Goal: Use online tool/utility: Utilize a website feature to perform a specific function

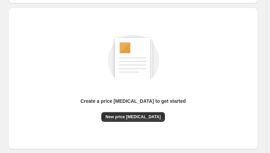
scroll to position [76, 0]
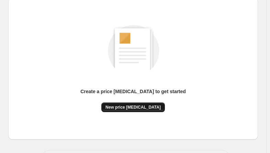
click at [145, 103] on button "New price [MEDICAL_DATA]" at bounding box center [132, 107] width 63 height 10
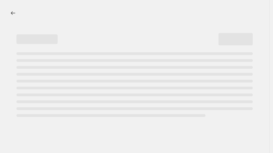
select select "percentage"
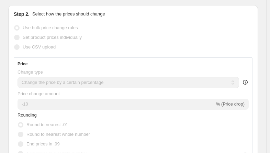
scroll to position [165, 0]
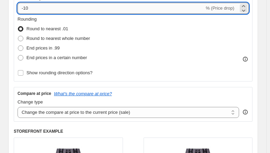
click at [71, 4] on input "-10" at bounding box center [110, 8] width 187 height 11
type input "-1"
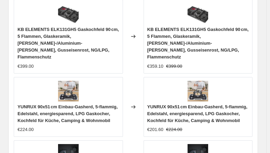
scroll to position [787, 0]
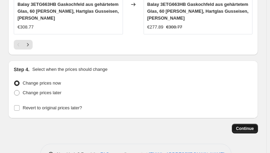
type input "-30"
click at [253, 126] on span "Continue" at bounding box center [245, 128] width 18 height 5
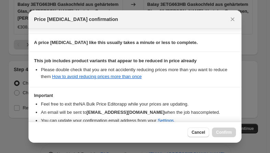
scroll to position [135, 0]
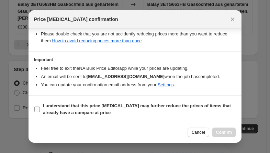
click at [34, 111] on label "I understand that this price change job may further reduce the prices of items …" at bounding box center [135, 109] width 202 height 16
click at [34, 111] on input "I understand that this price change job may further reduce the prices of items …" at bounding box center [36, 108] width 5 height 5
checkbox input "true"
click at [226, 132] on span "Confirm" at bounding box center [224, 131] width 16 height 5
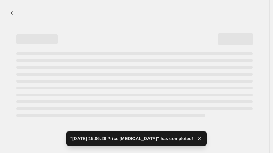
select select "percentage"
